Goal: Navigation & Orientation: Find specific page/section

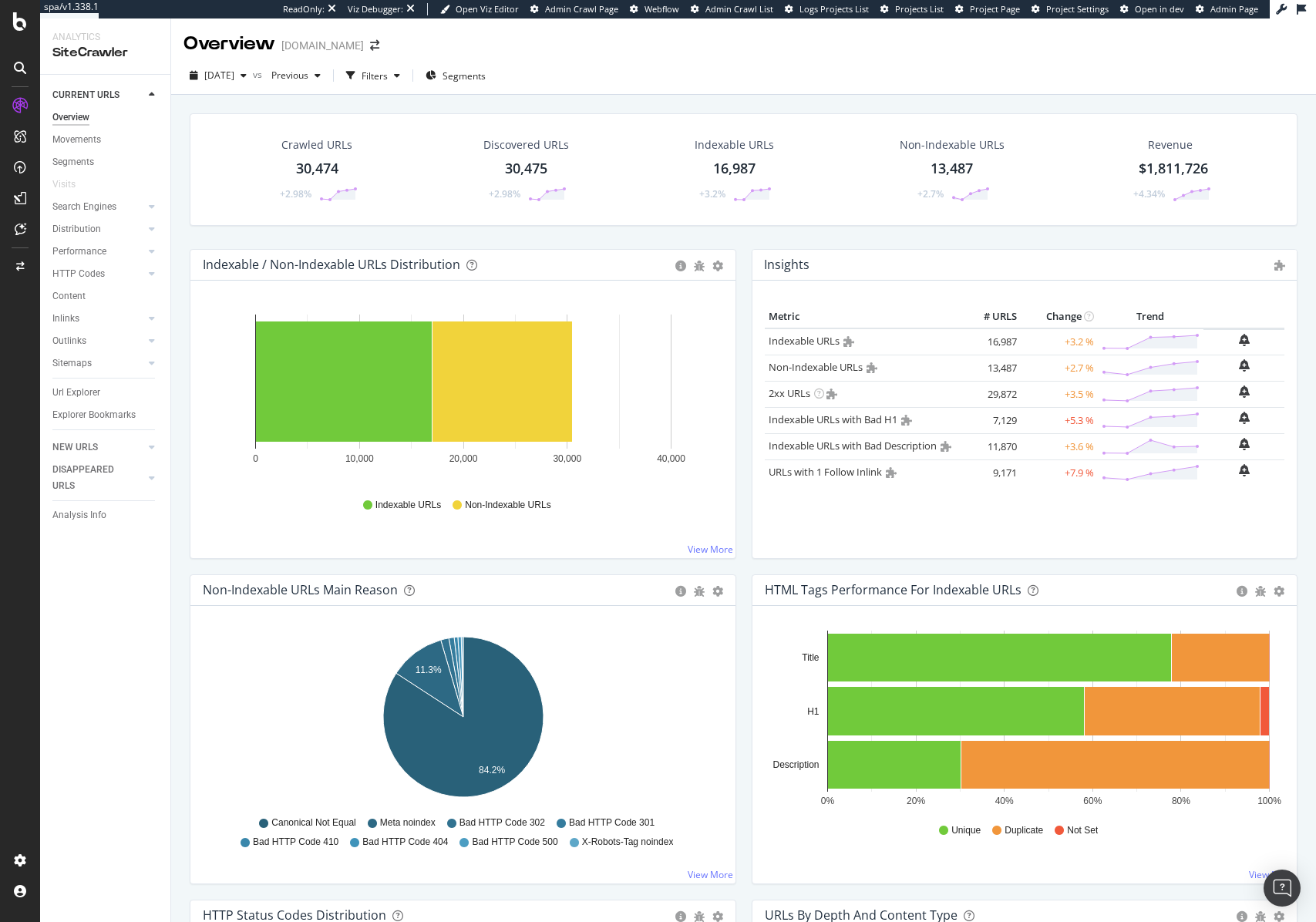
click at [744, 304] on div "Insights Show API Requests × Close Chart overview-insight-panel - API Requests …" at bounding box center [1025, 411] width 562 height 326
click at [742, 238] on div "Crawled URLs 30,474 +2.98% Discovered URLs 30,475 +2.98% Indexable URLs 16,987 …" at bounding box center [743, 181] width 1123 height 136
click at [503, 41] on div "Overview [DOMAIN_NAME]" at bounding box center [743, 37] width 1145 height 38
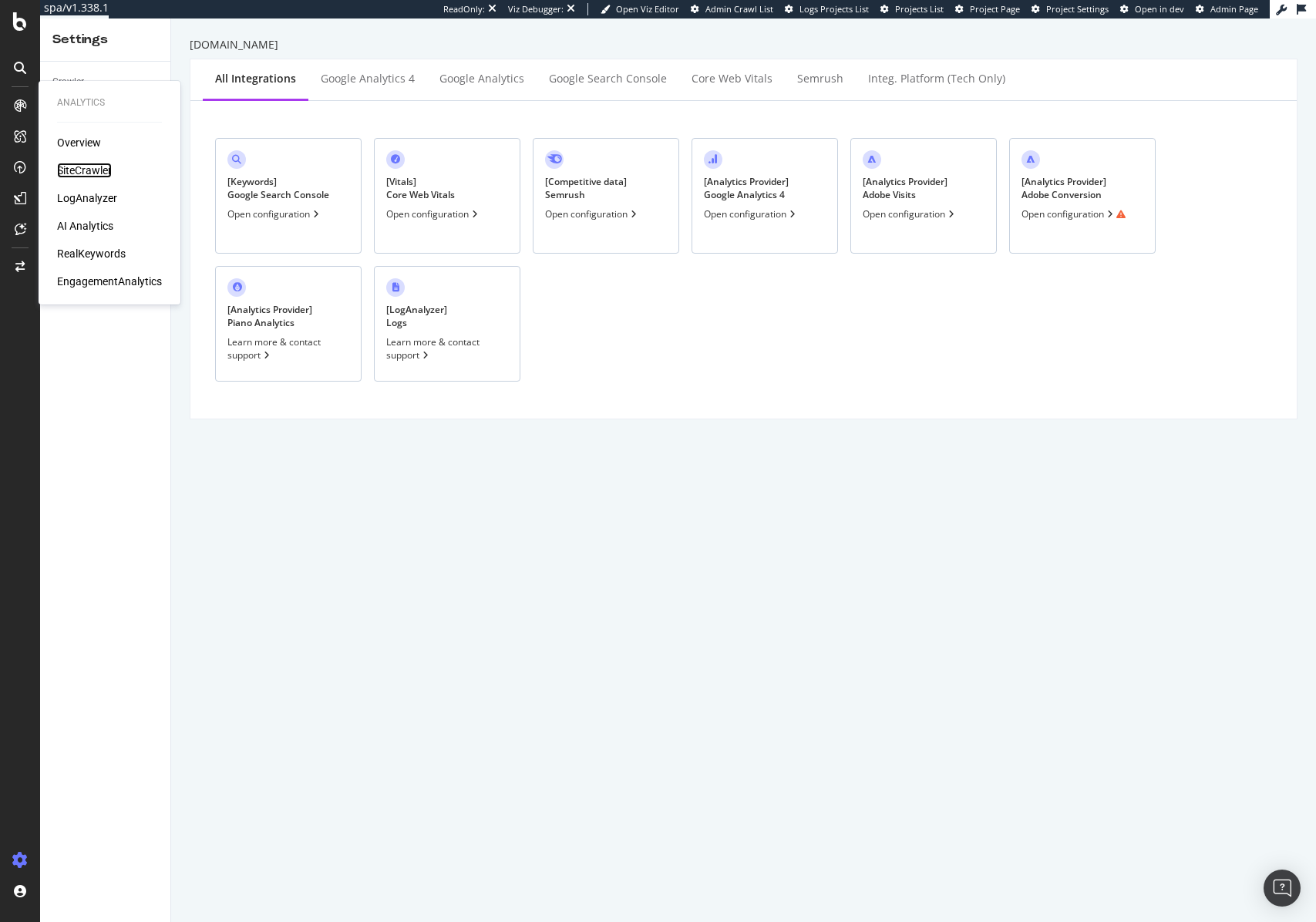
click at [86, 166] on div "SiteCrawler" at bounding box center [84, 170] width 55 height 16
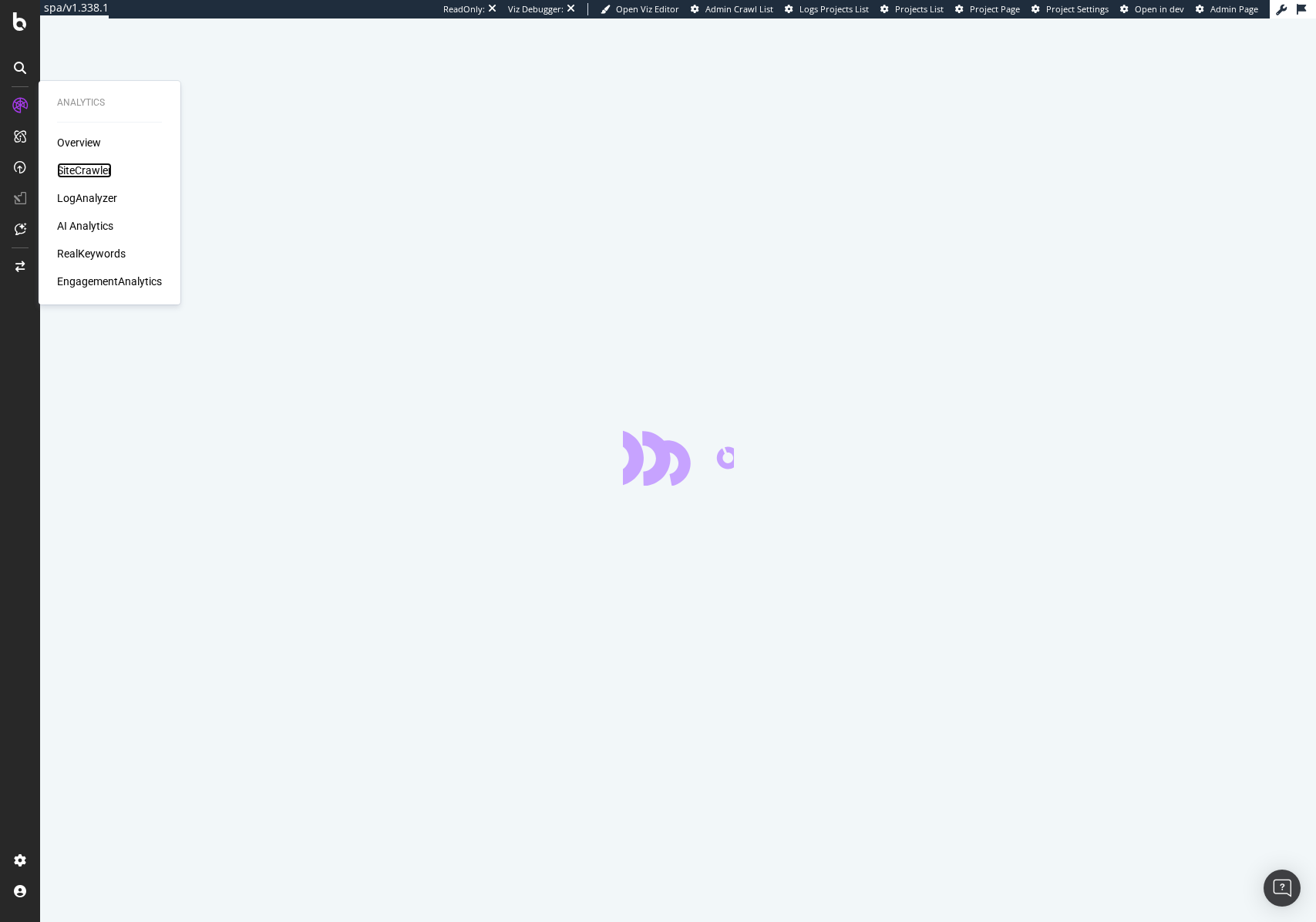
click at [84, 169] on div "SiteCrawler" at bounding box center [84, 170] width 55 height 16
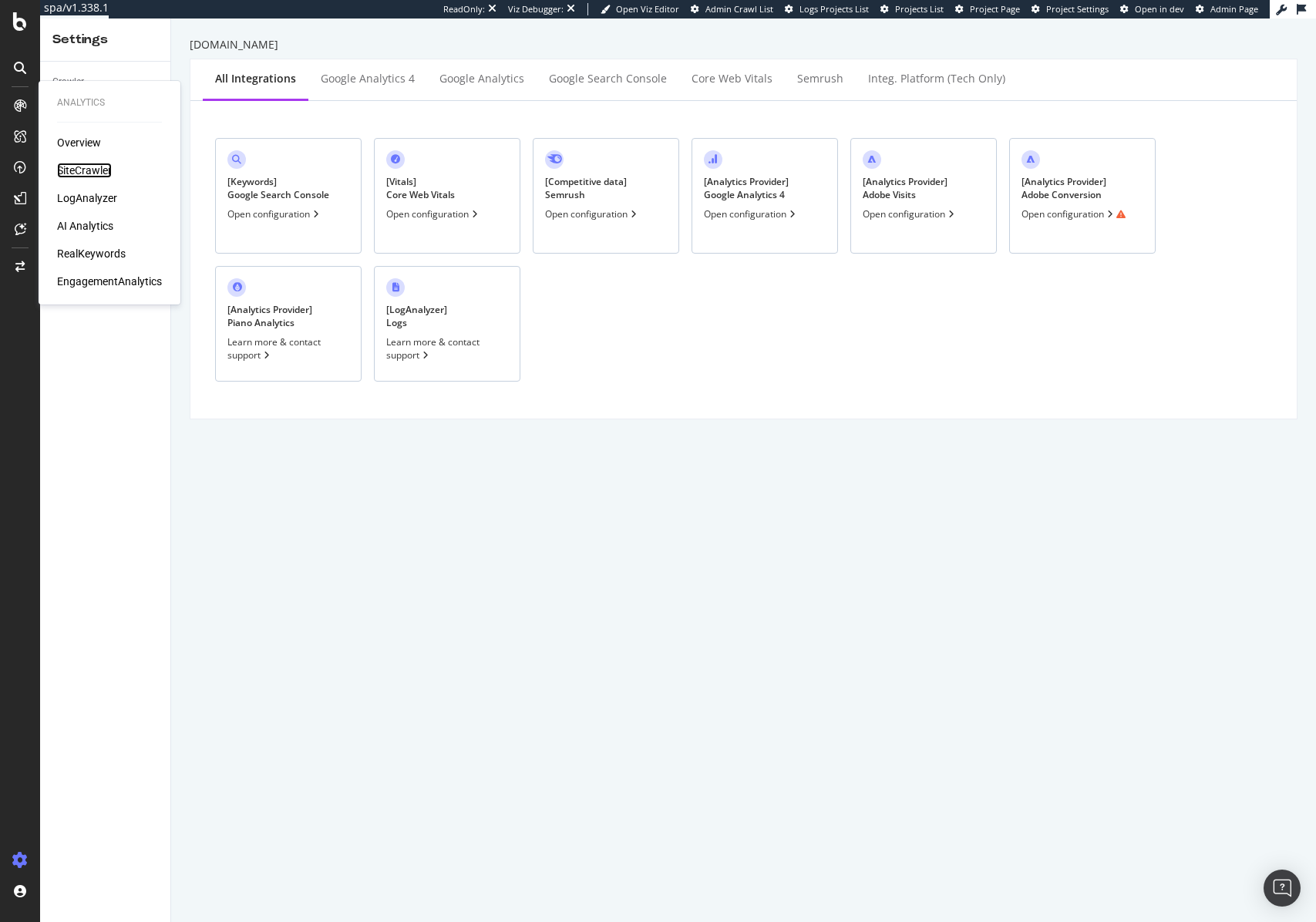
click at [80, 166] on div "SiteCrawler" at bounding box center [84, 170] width 55 height 16
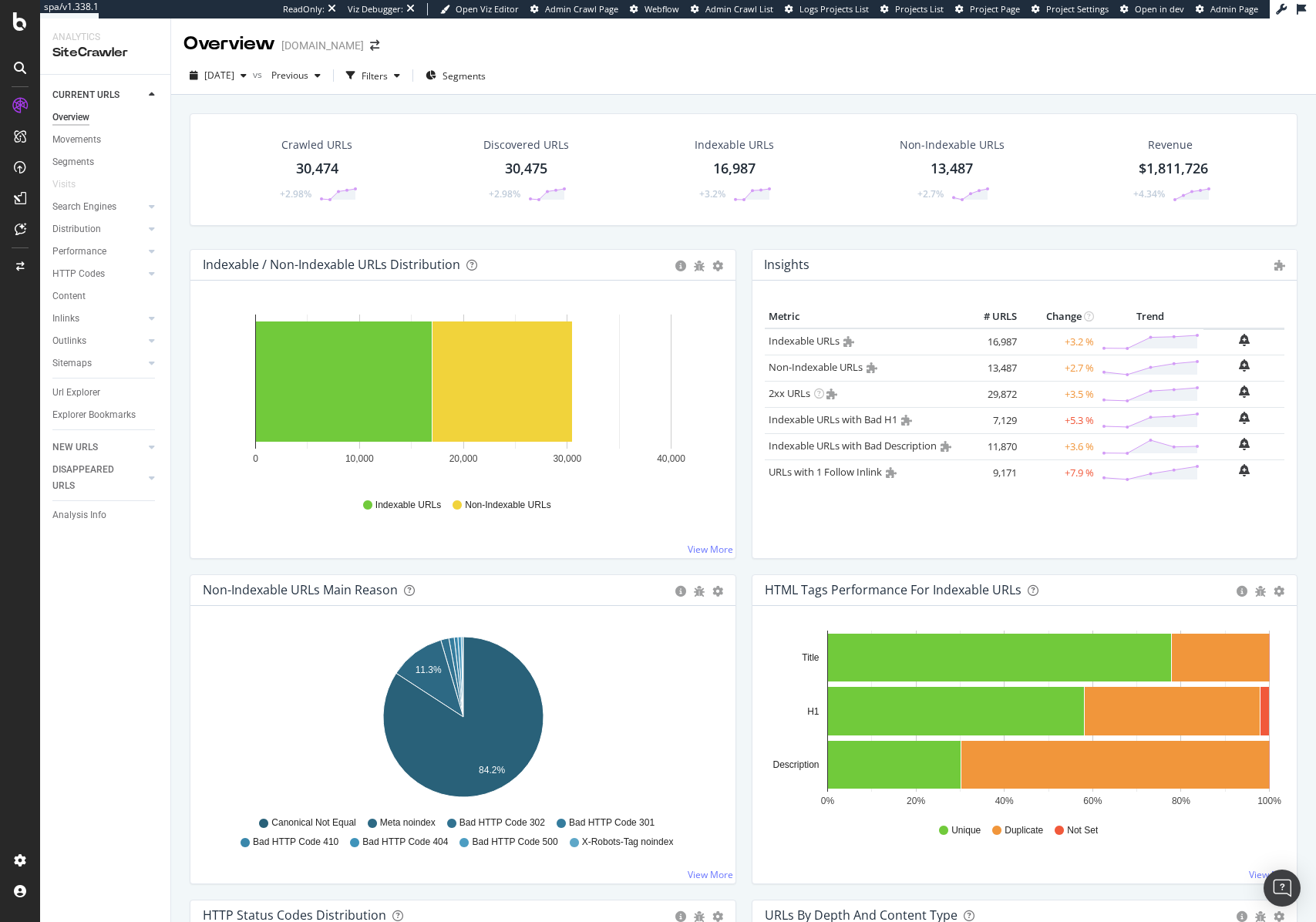
click at [1056, 10] on span "Project Settings" at bounding box center [1077, 9] width 62 height 12
click at [998, 13] on span "Project Page" at bounding box center [994, 9] width 50 height 12
click at [760, 11] on span "Admin Crawl List" at bounding box center [739, 9] width 68 height 12
